Goal: Task Accomplishment & Management: Manage account settings

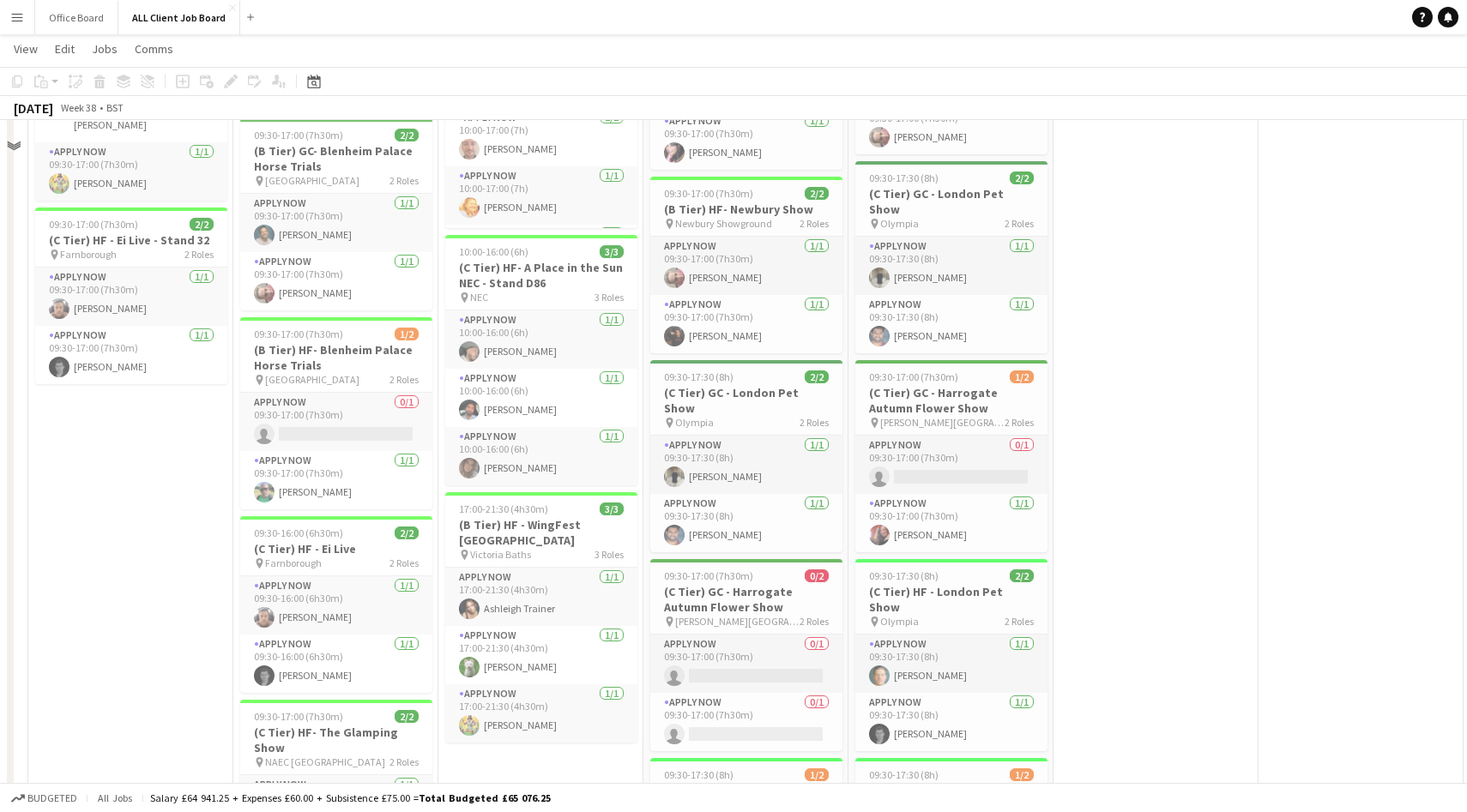
scroll to position [1635, 0]
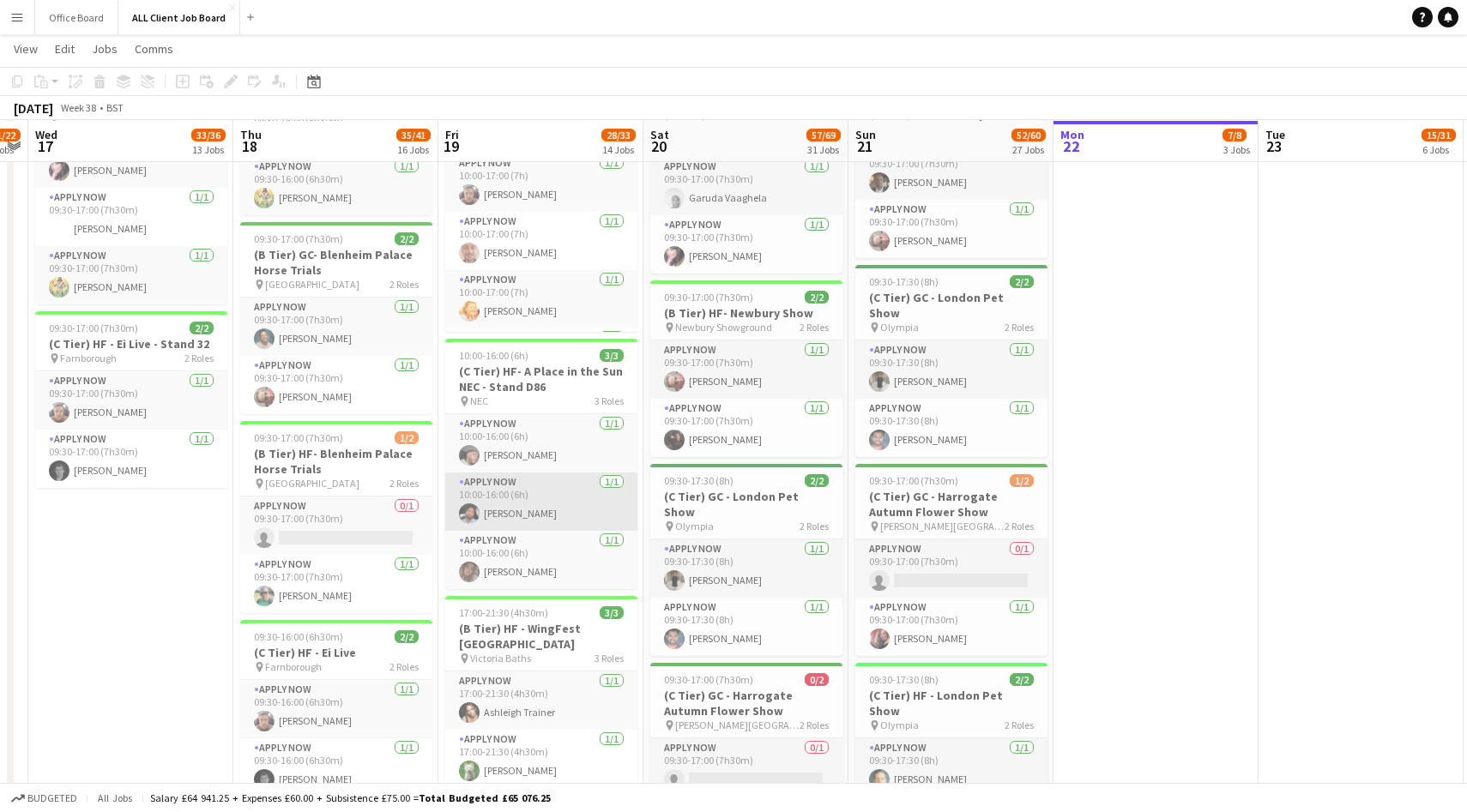
click at [545, 510] on app-card-role "APPLY NOW [DATE] 10:00-16:00 (6h) [PERSON_NAME]" at bounding box center [541, 501] width 192 height 58
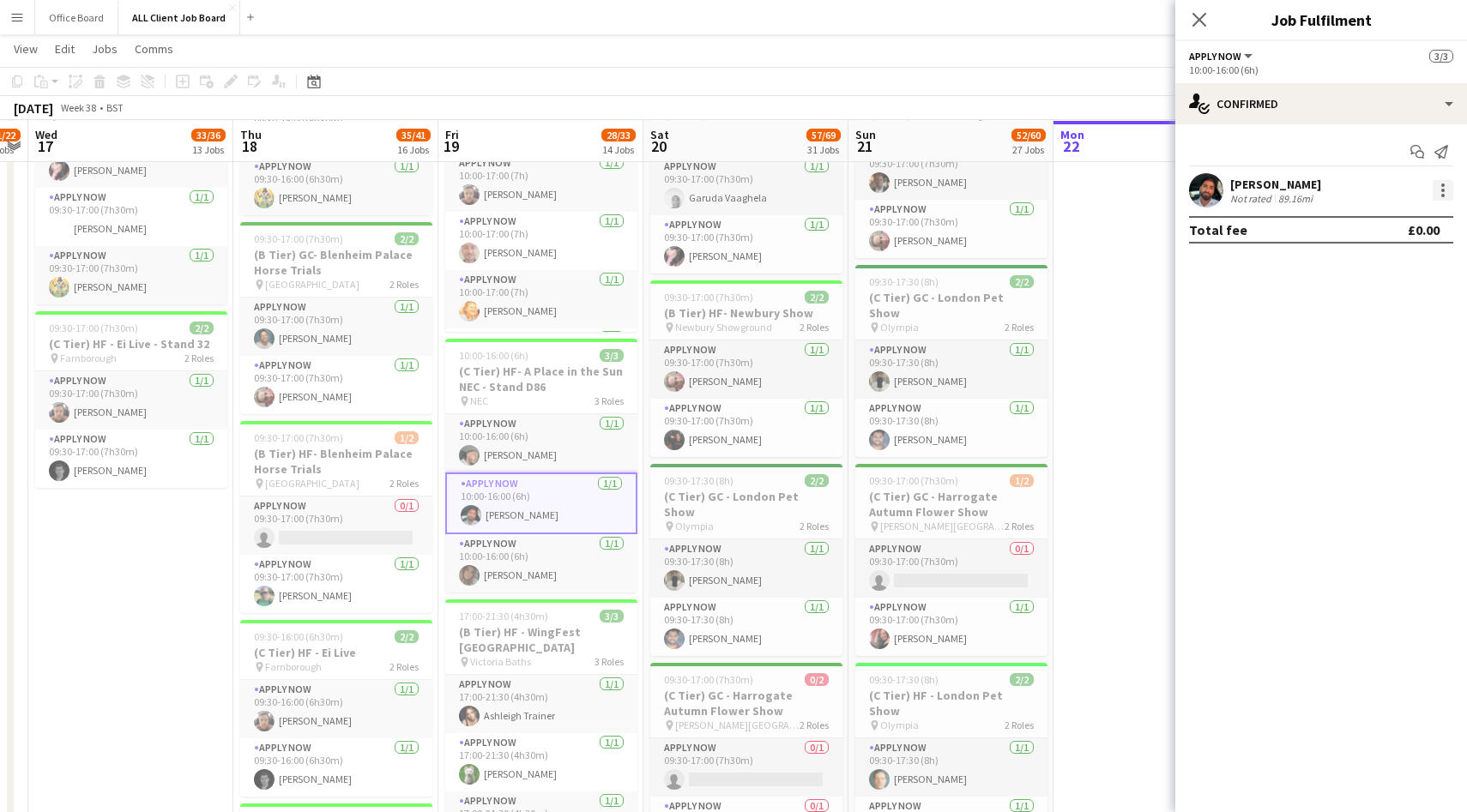
click at [1440, 195] on div at bounding box center [1443, 191] width 21 height 21
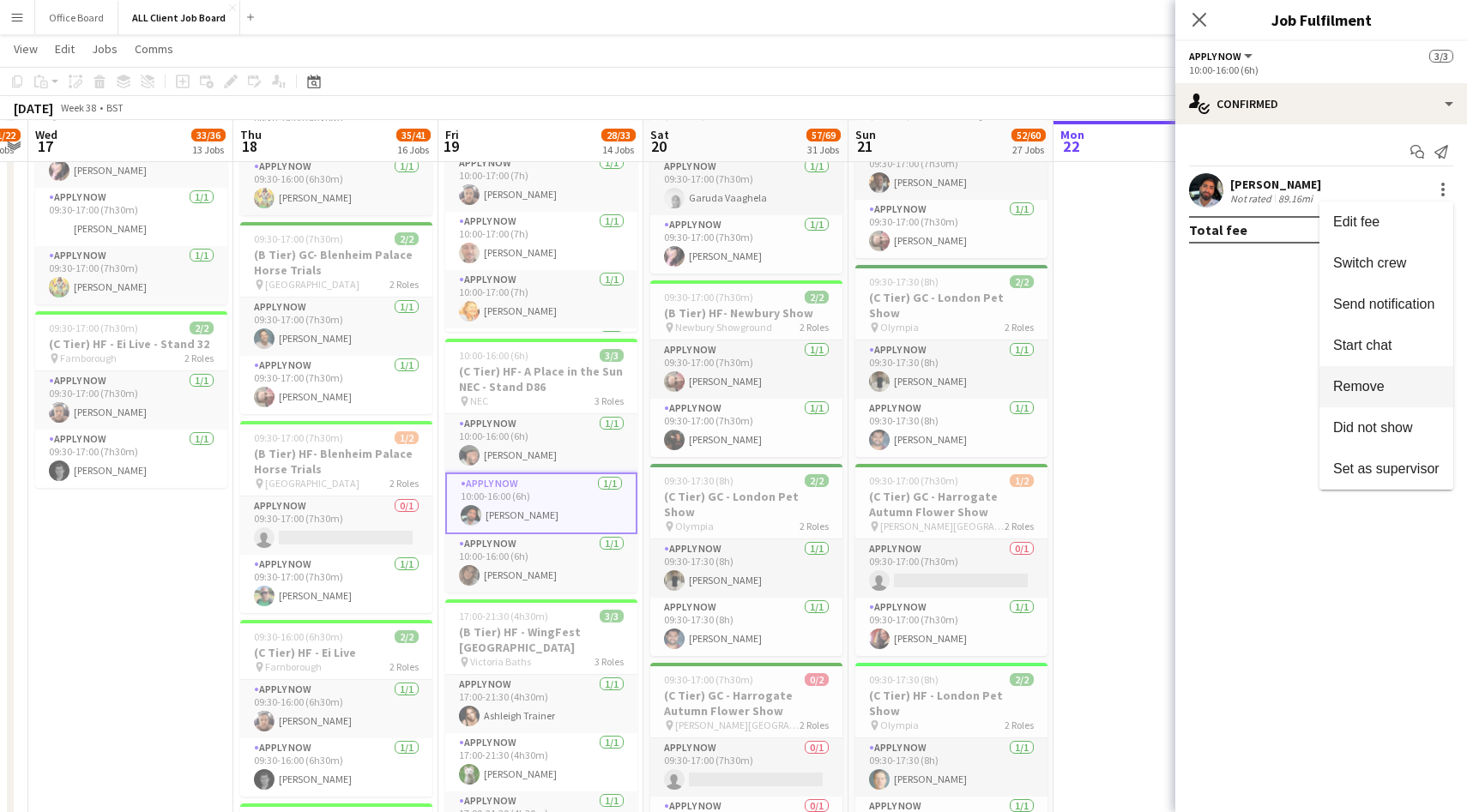
click at [1356, 395] on button "Remove" at bounding box center [1386, 386] width 134 height 41
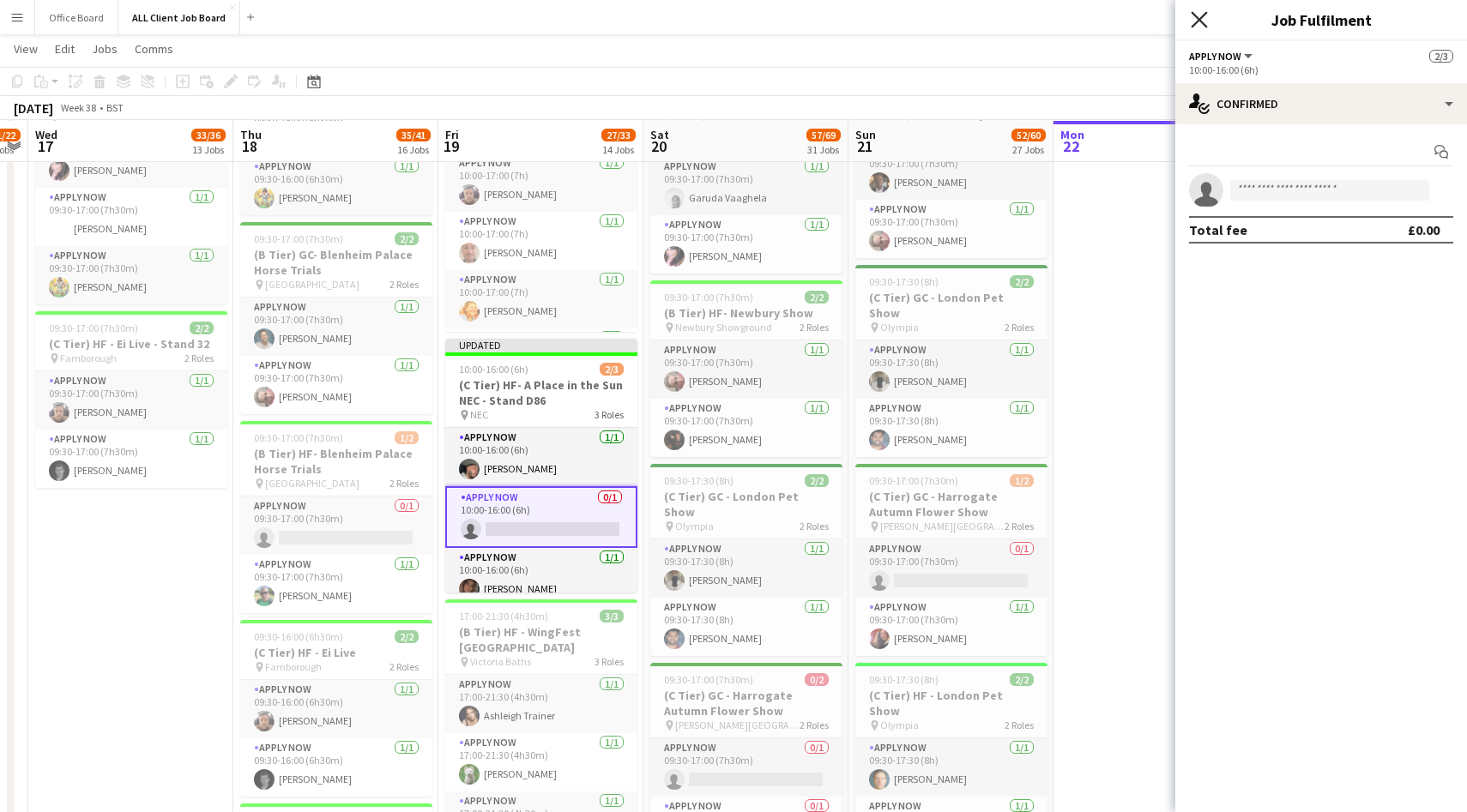
click at [1196, 23] on icon at bounding box center [1198, 19] width 16 height 16
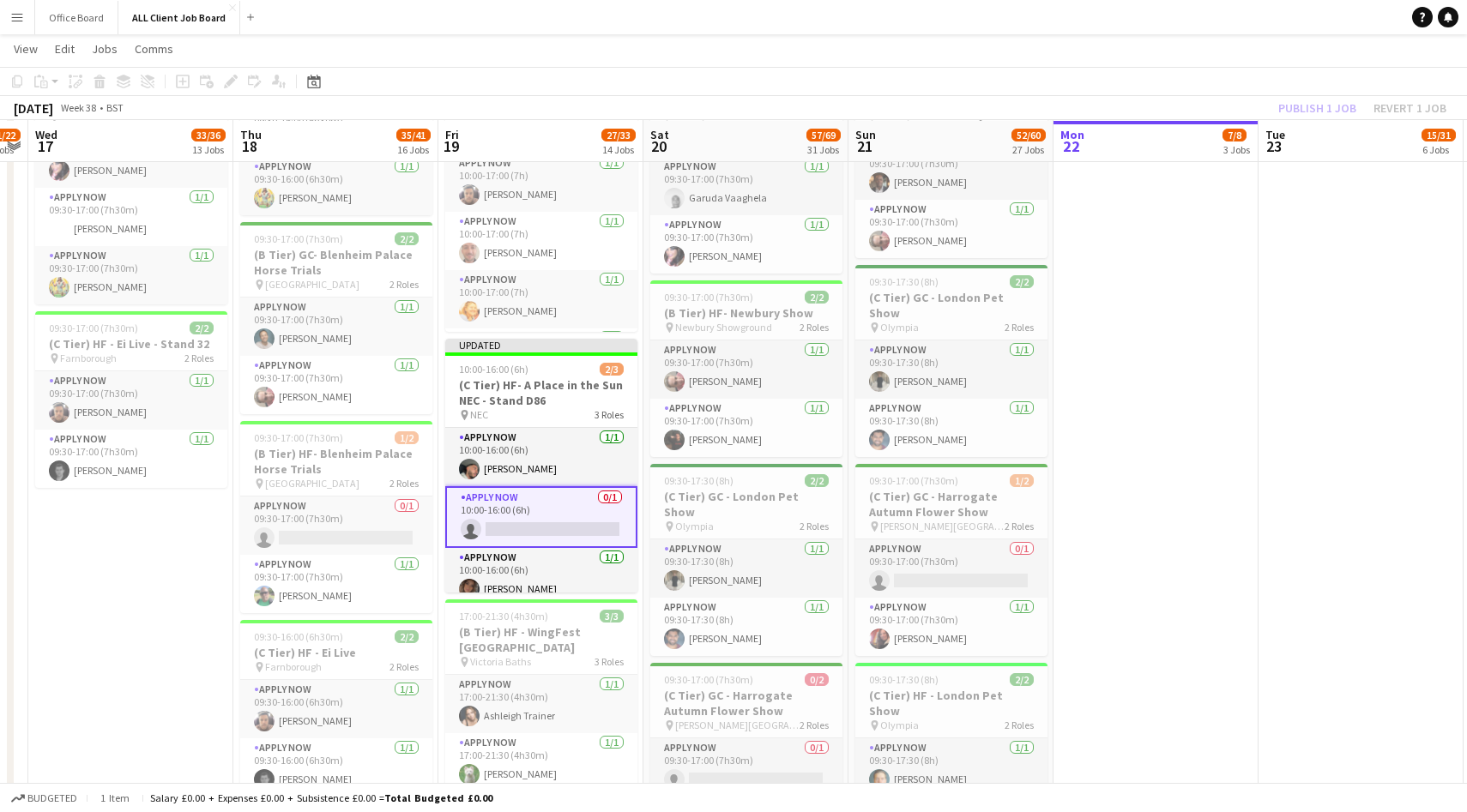
click at [1319, 103] on div "Publish 1 job Revert 1 job" at bounding box center [1361, 108] width 209 height 23
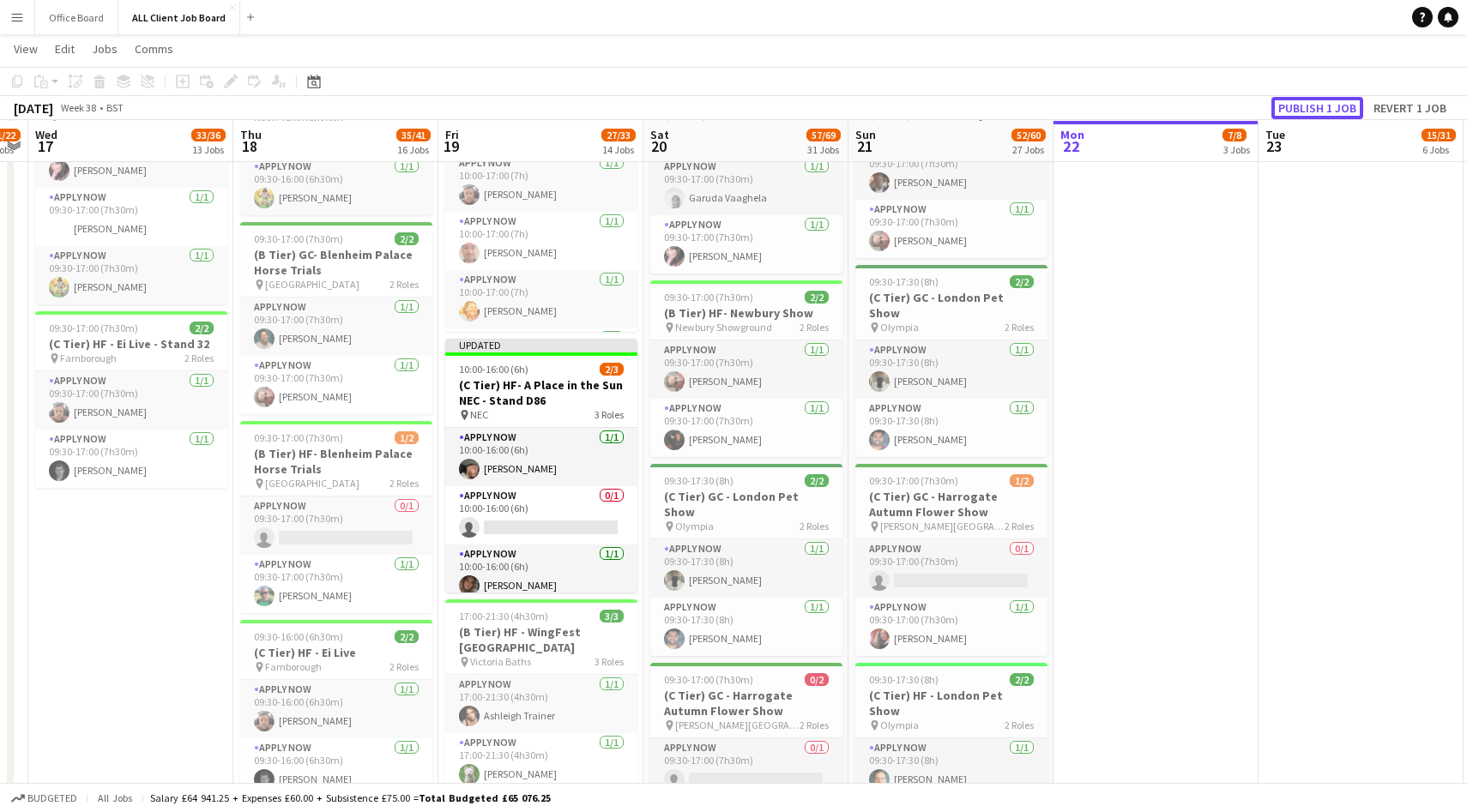
click at [1319, 103] on button "Publish 1 job" at bounding box center [1317, 108] width 92 height 23
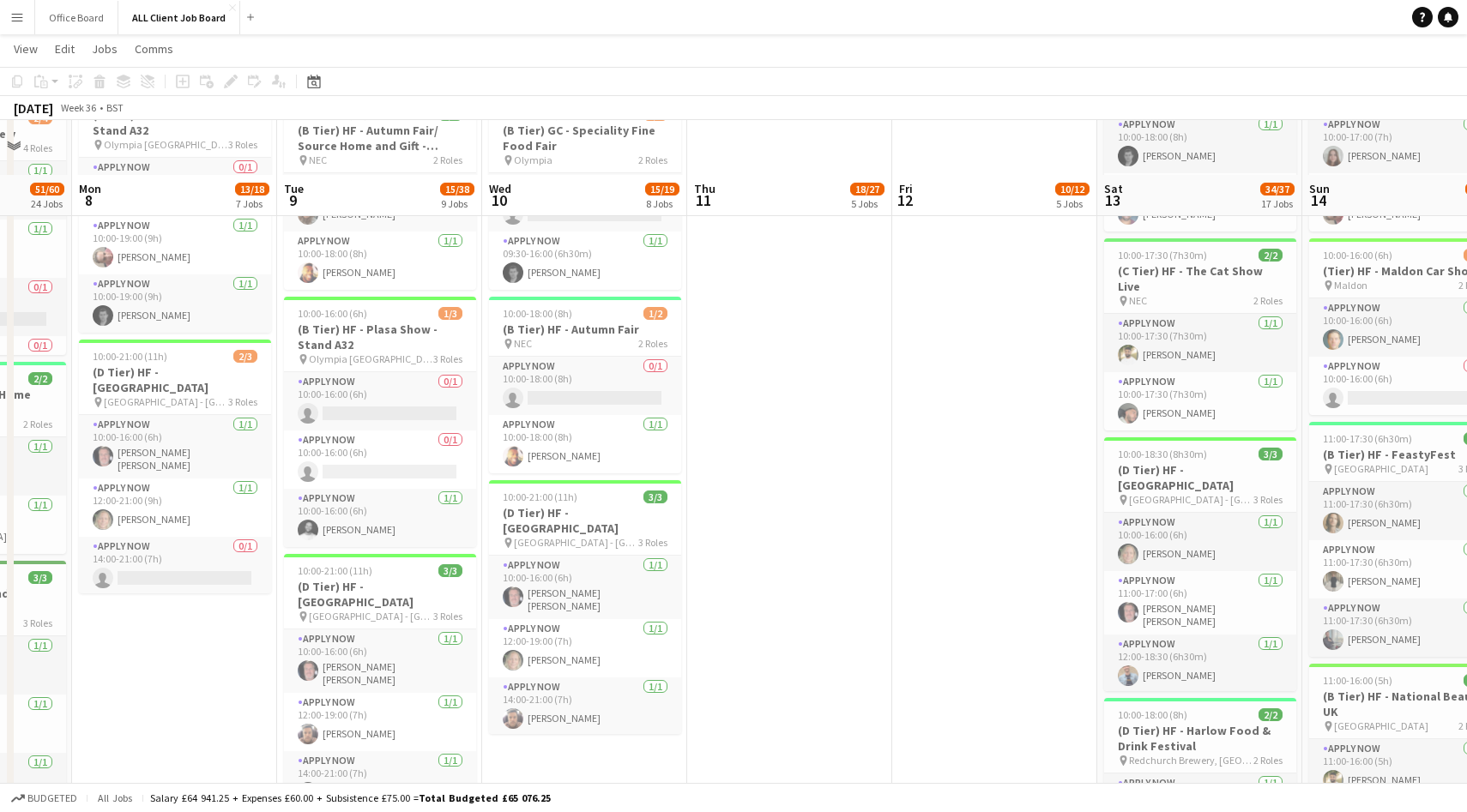
scroll to position [1075, 0]
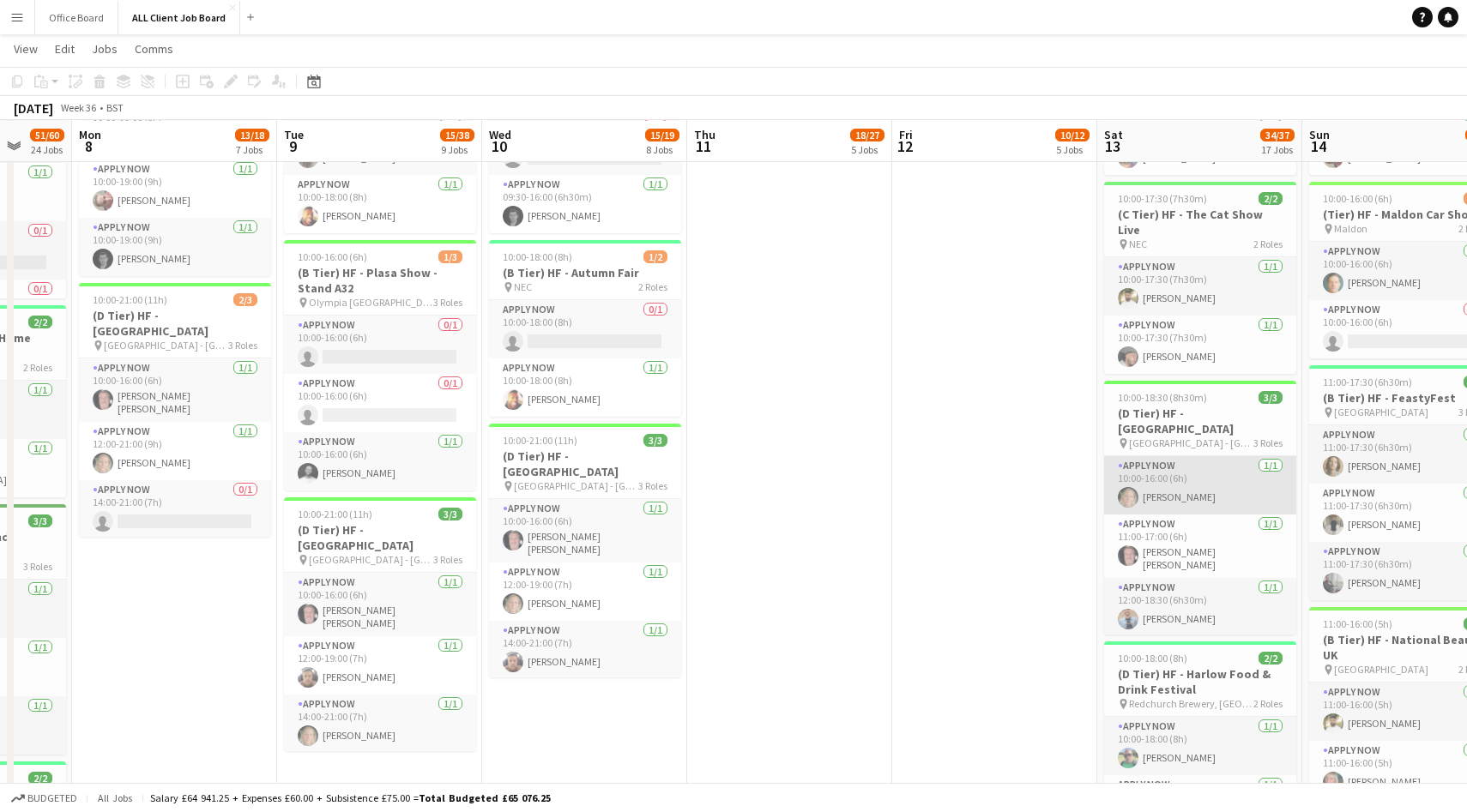
click at [1127, 487] on app-user-avatar at bounding box center [1128, 497] width 21 height 21
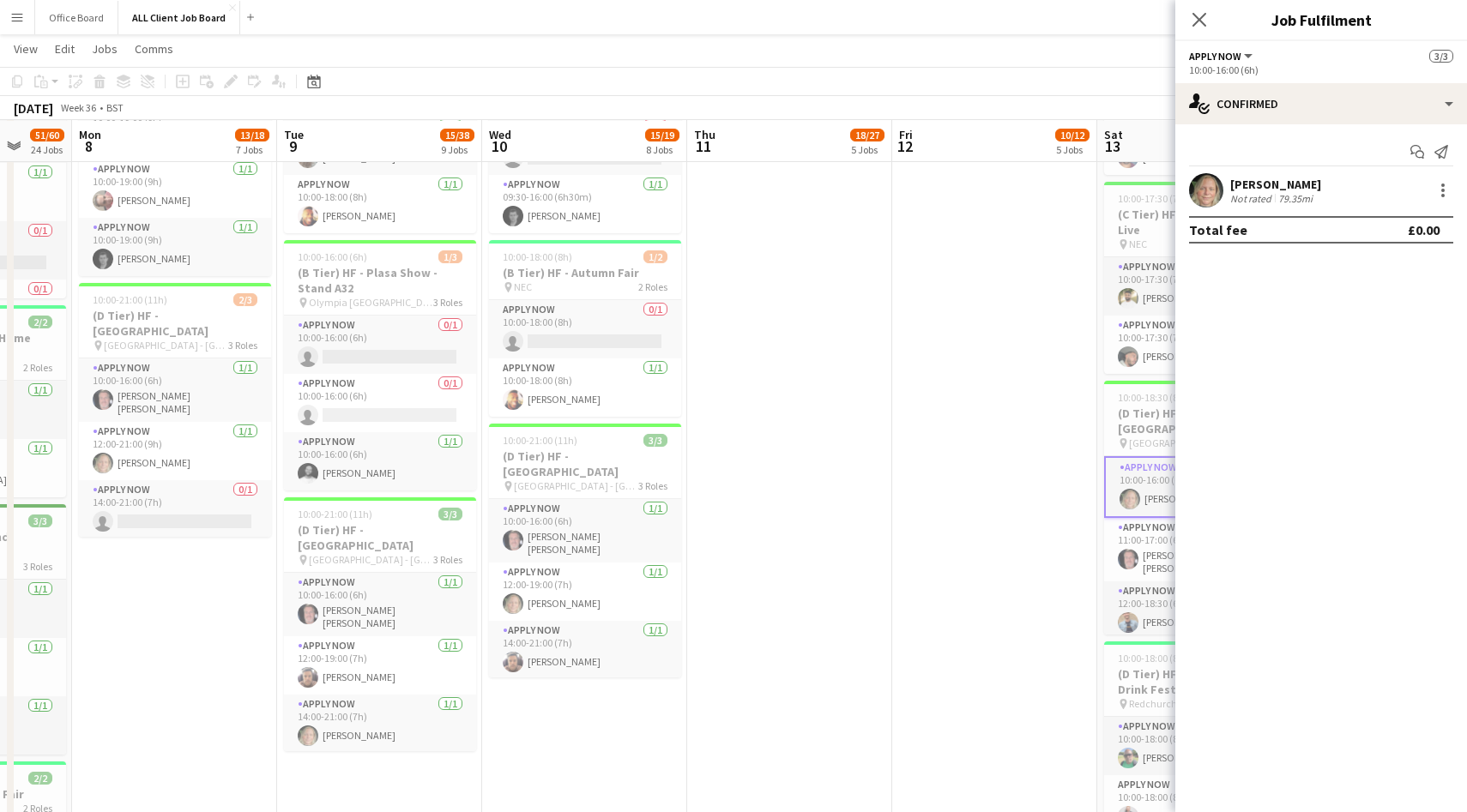
click at [1211, 191] on app-user-avatar at bounding box center [1206, 191] width 35 height 35
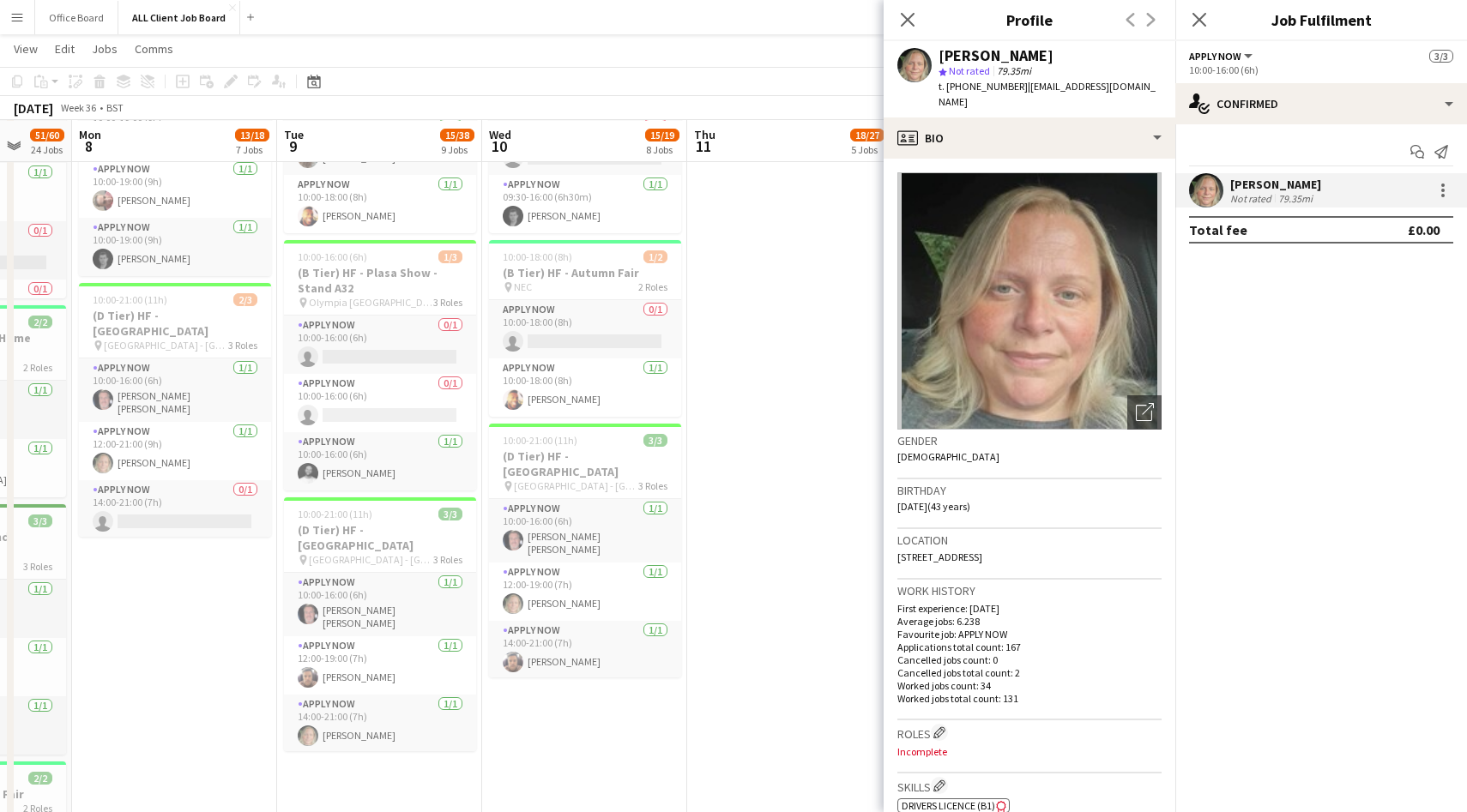
drag, startPoint x: 977, startPoint y: 542, endPoint x: 1028, endPoint y: 546, distance: 51.2
click at [1028, 546] on div "Location [STREET_ADDRESS]" at bounding box center [1029, 553] width 264 height 49
copy span "DD8 3NX"
